Goal: Complete application form

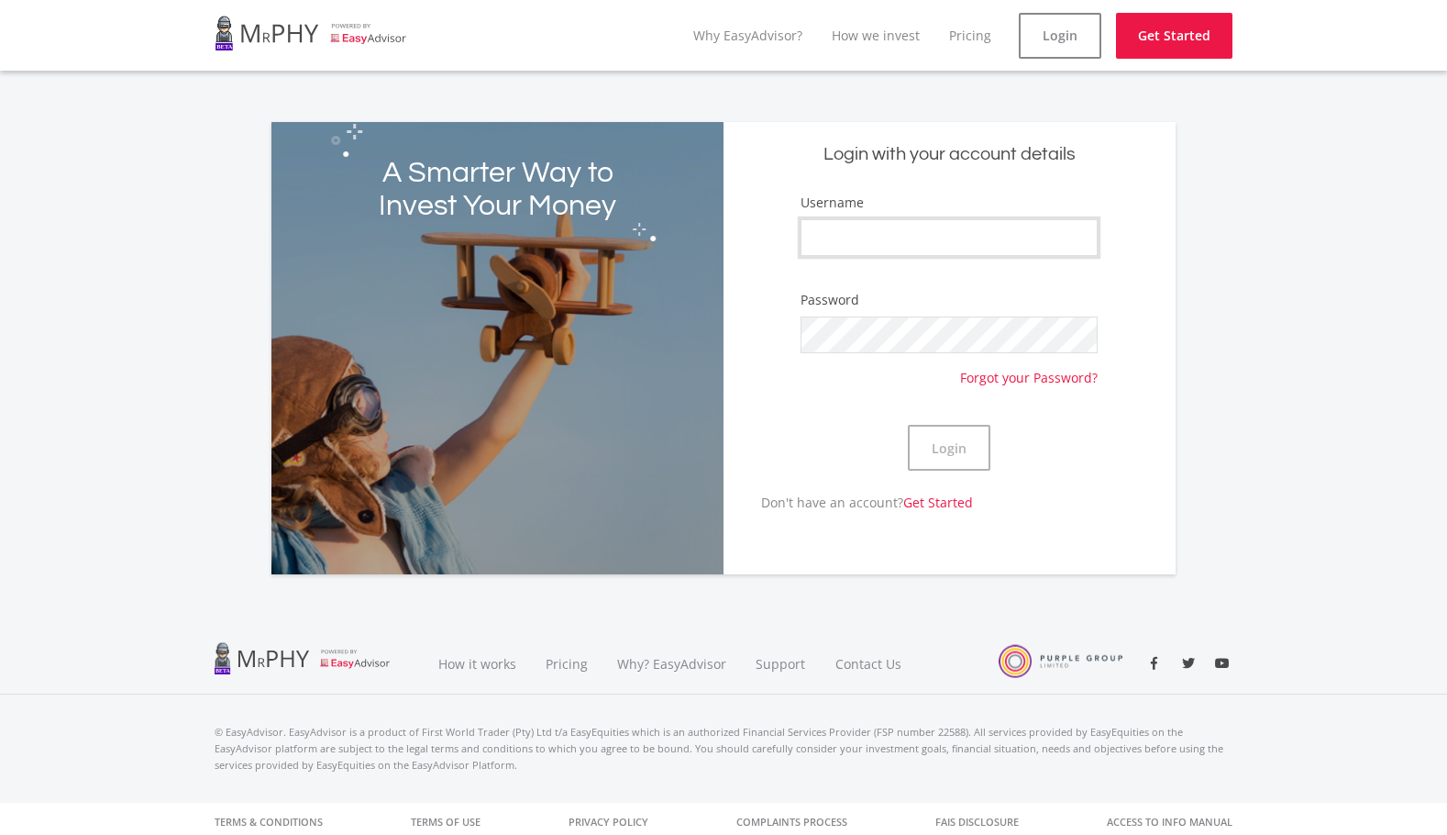
click at [1074, 234] on input "Username" at bounding box center [949, 237] width 297 height 37
type input "Makhubu45"
click at [956, 448] on button "Login" at bounding box center [949, 448] width 83 height 46
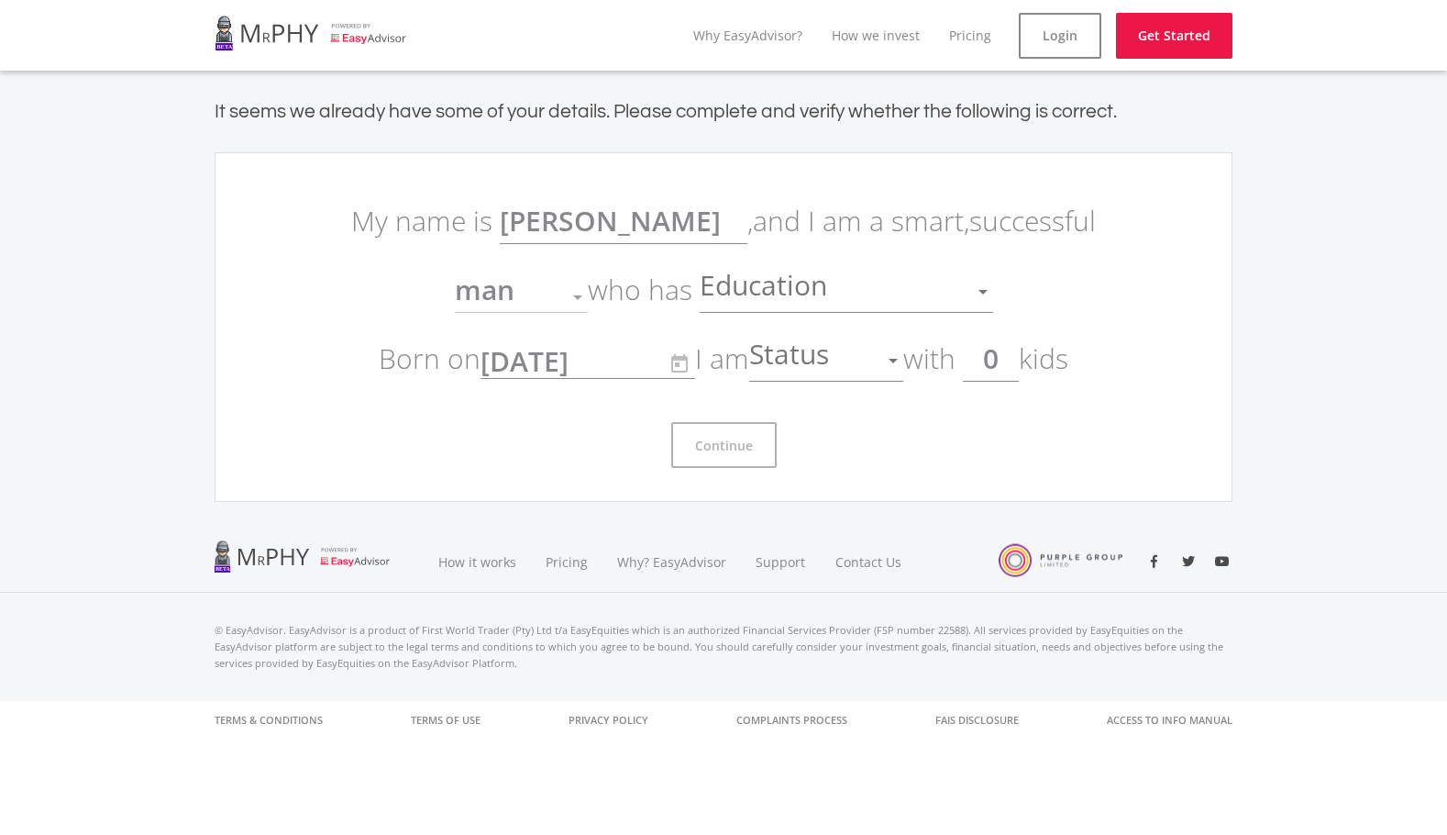
click at [1019, 353] on input "0" at bounding box center [991, 359] width 56 height 46
type input "2"
click at [980, 293] on div at bounding box center [983, 292] width 9 height 5
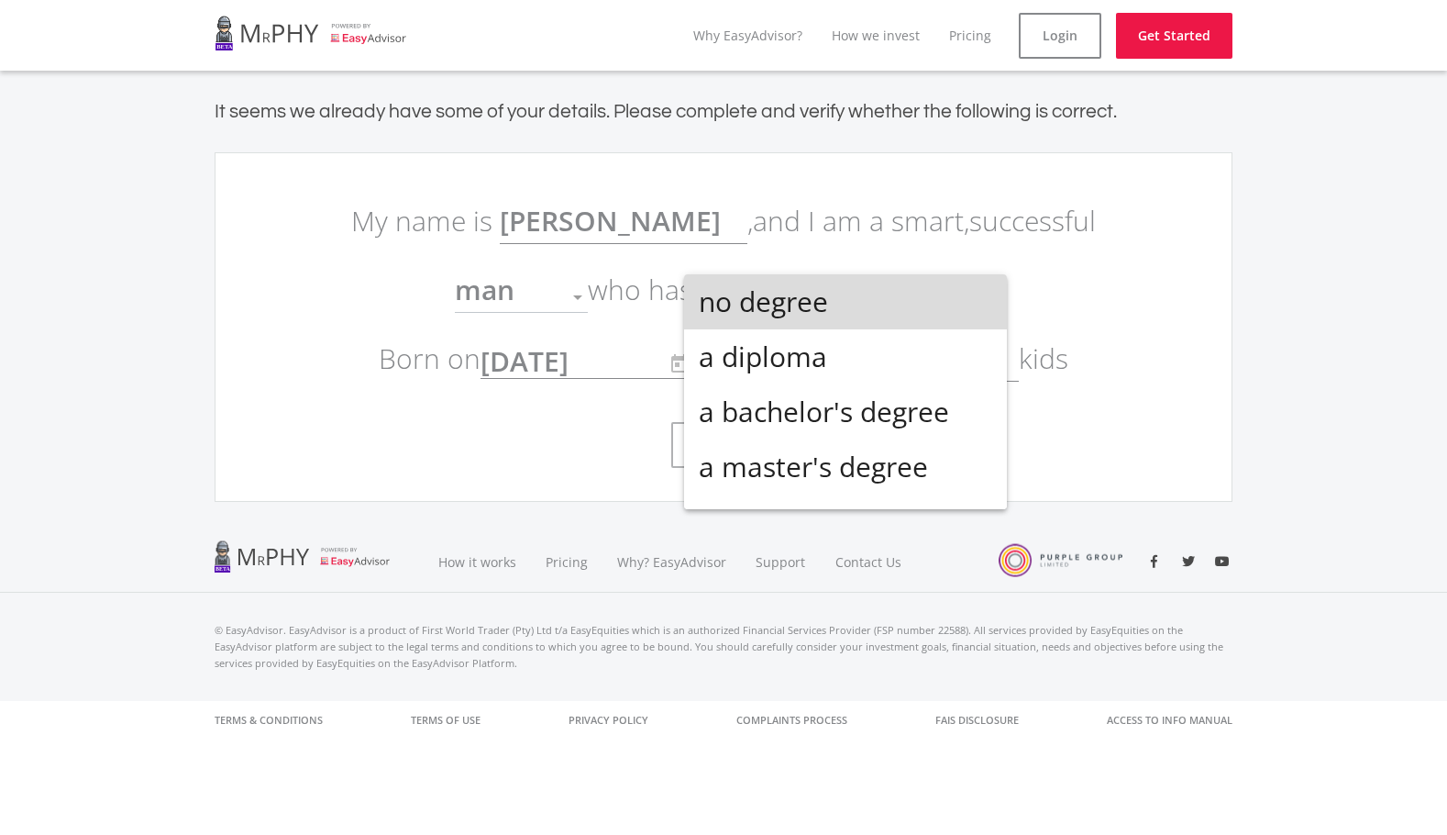
click at [980, 293] on mat-option "no degree" at bounding box center [845, 301] width 323 height 55
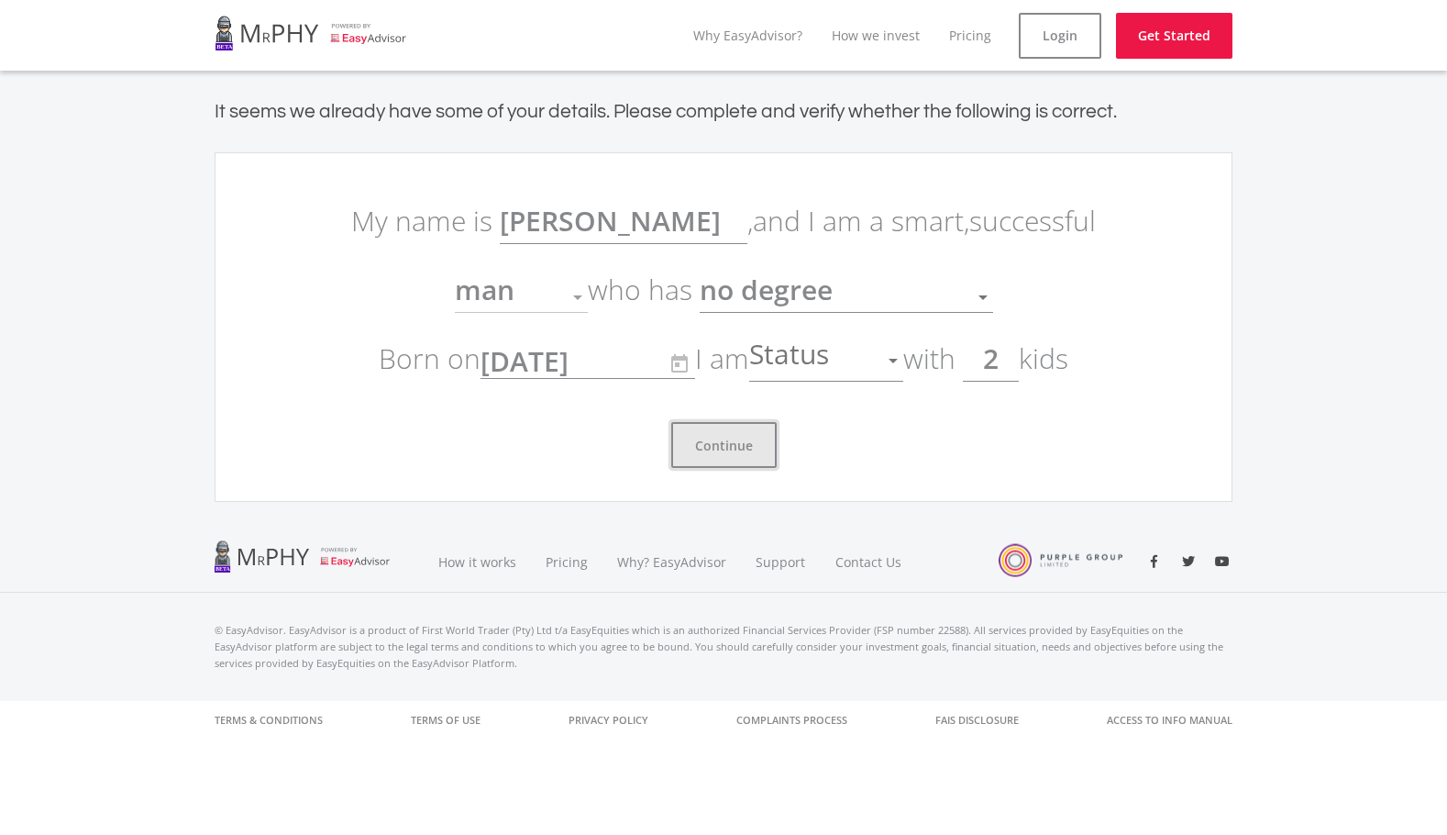
click at [719, 453] on button "Continue" at bounding box center [723, 445] width 105 height 46
click at [738, 440] on button "Continue" at bounding box center [723, 445] width 105 height 46
click at [745, 464] on button "Continue" at bounding box center [723, 445] width 105 height 46
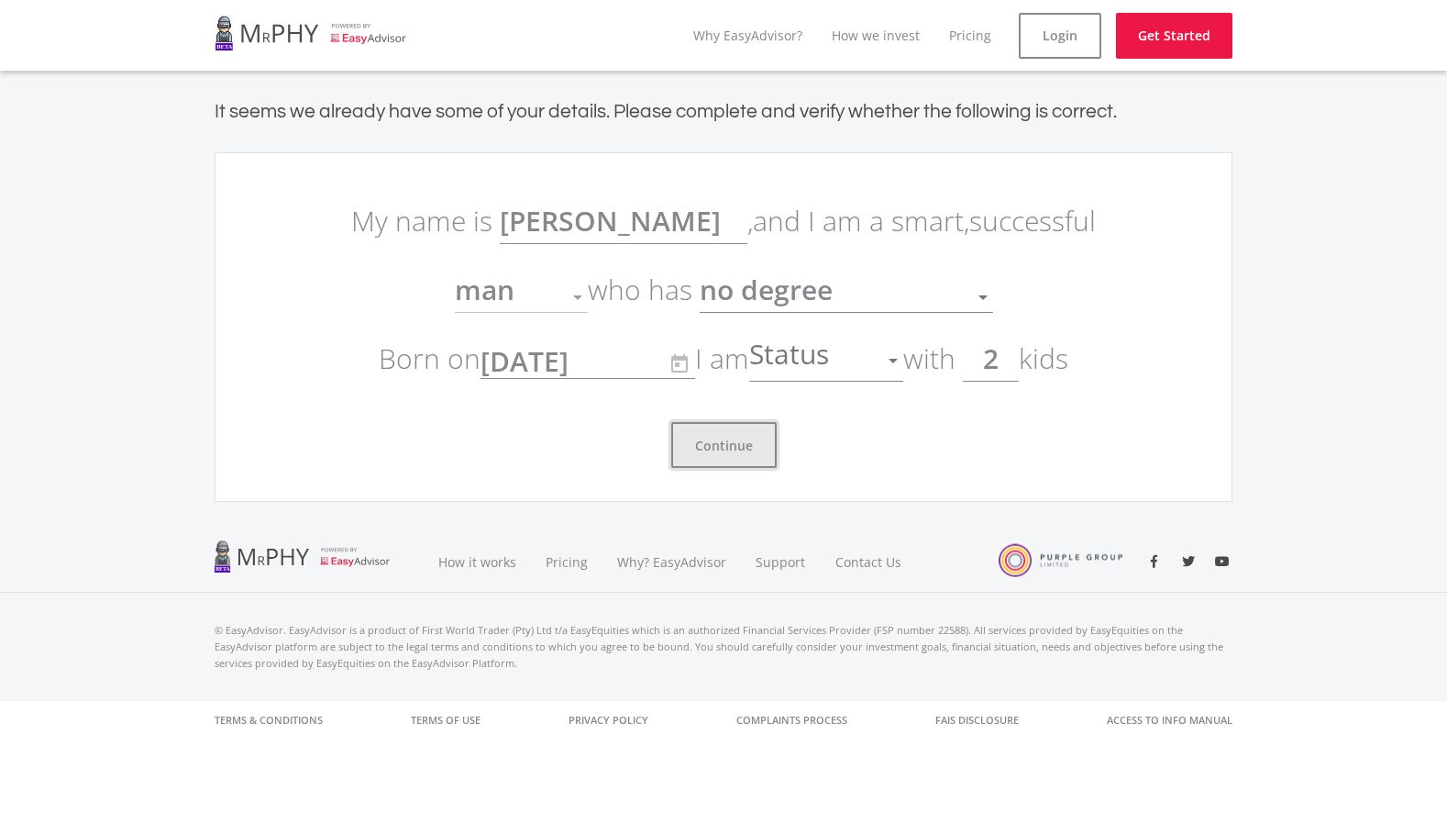
click at [745, 464] on button "Continue" at bounding box center [723, 445] width 105 height 46
click at [671, 422] on button "Continue" at bounding box center [723, 445] width 105 height 46
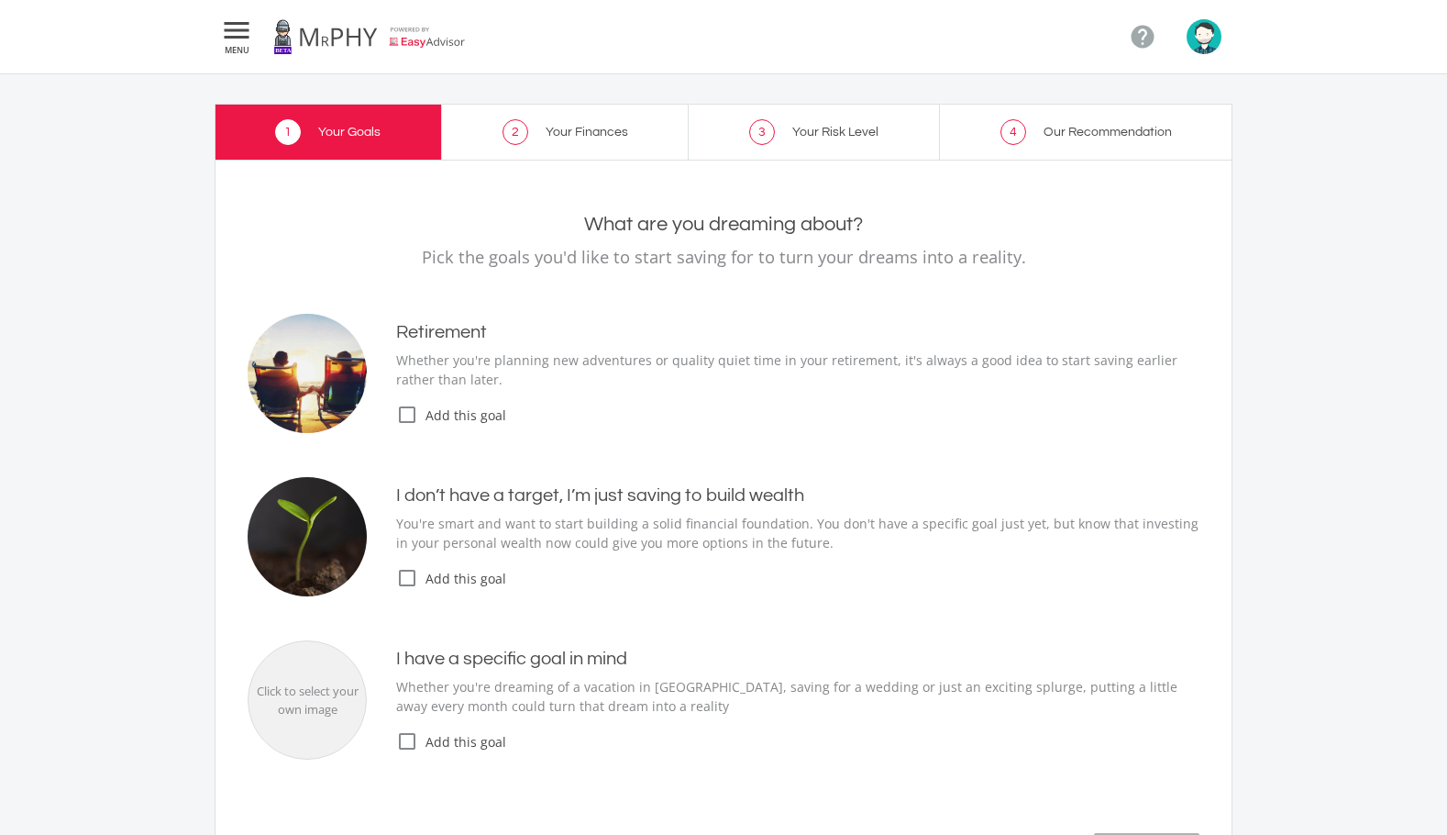
click at [406, 572] on icon "check_box_outline_blank" at bounding box center [407, 578] width 22 height 22
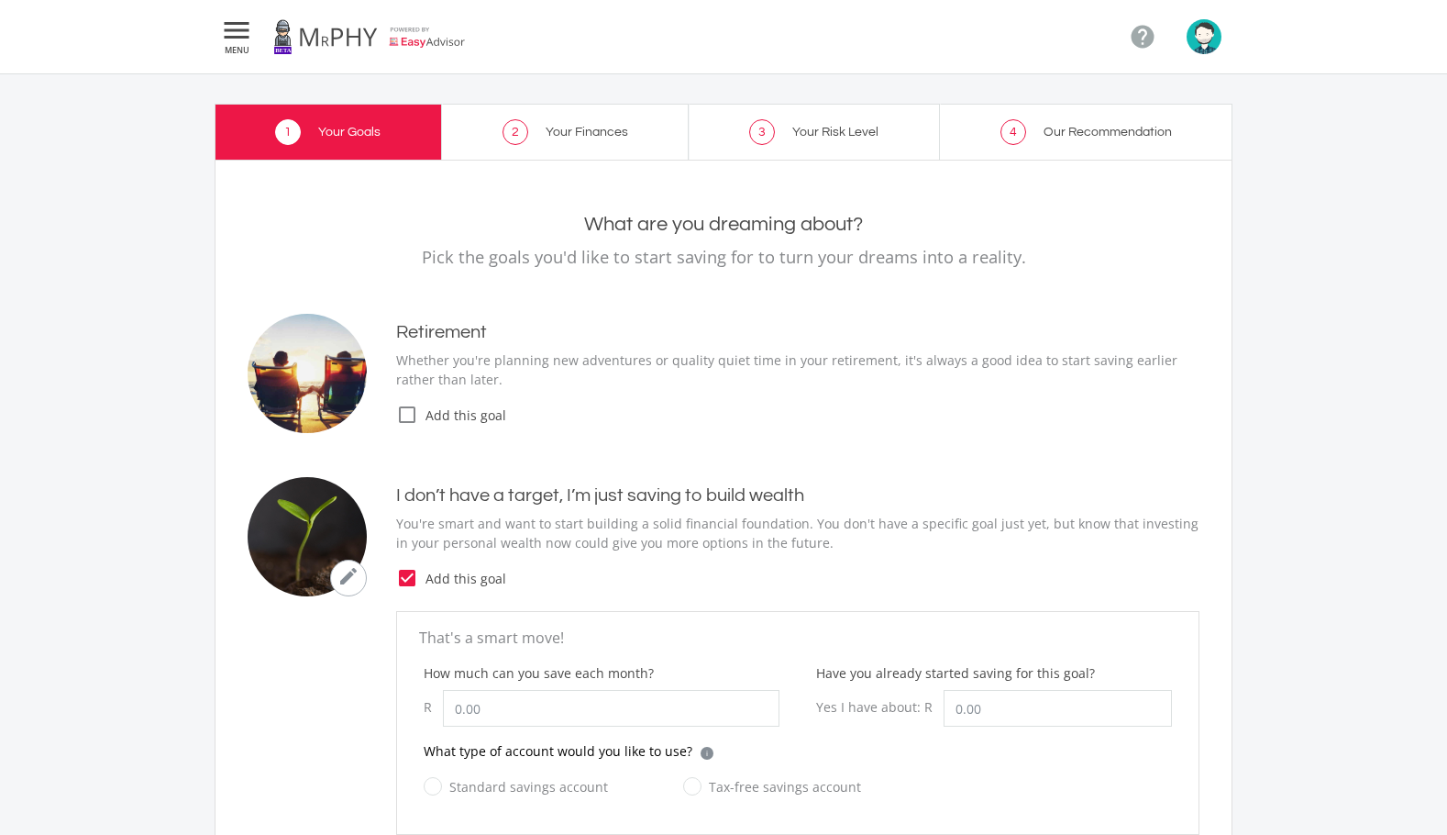
click at [749, 144] on link "3 Your Risk Level" at bounding box center [814, 132] width 251 height 56
click at [782, 133] on link "3 Your Risk Level" at bounding box center [814, 132] width 251 height 56
click at [528, 131] on span "2" at bounding box center [516, 132] width 26 height 26
